Goal: Task Accomplishment & Management: Use online tool/utility

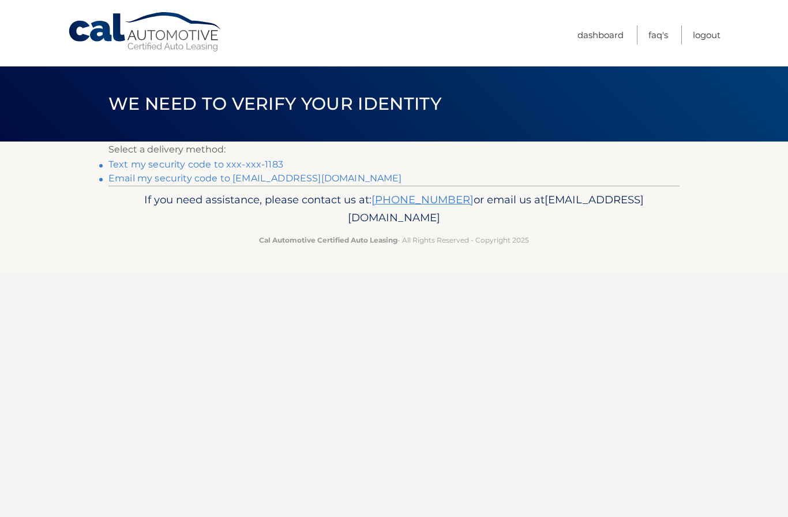
click at [213, 170] on link "Text my security code to xxx-xxx-1183" at bounding box center [195, 164] width 175 height 11
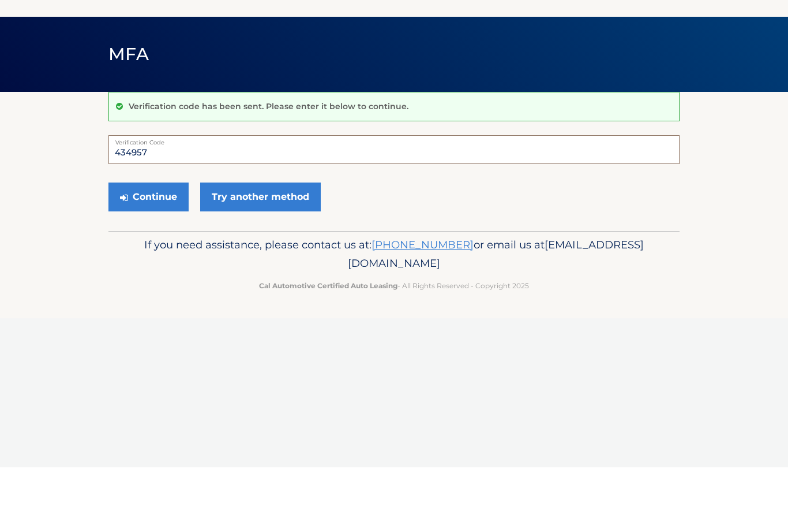
type input "434957"
click at [138, 232] on button "Continue" at bounding box center [148, 246] width 80 height 29
